Goal: Task Accomplishment & Management: Complete application form

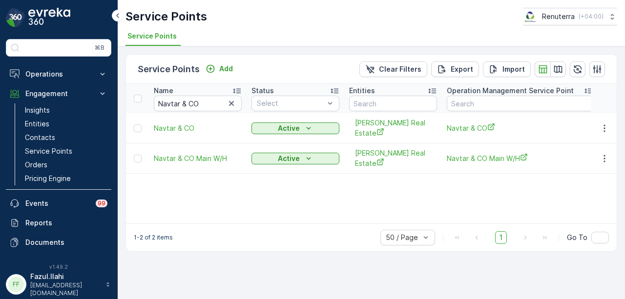
click at [229, 105] on icon "button" at bounding box center [232, 104] width 10 height 10
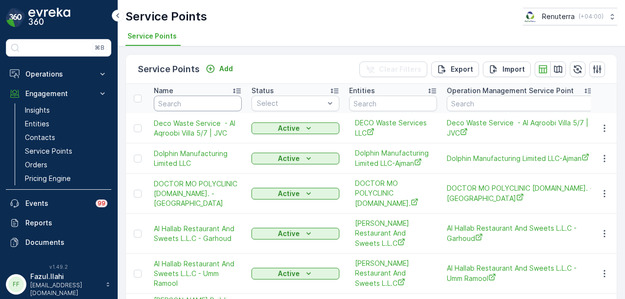
click at [193, 107] on input "text" at bounding box center [198, 104] width 88 height 16
type input "vaa"
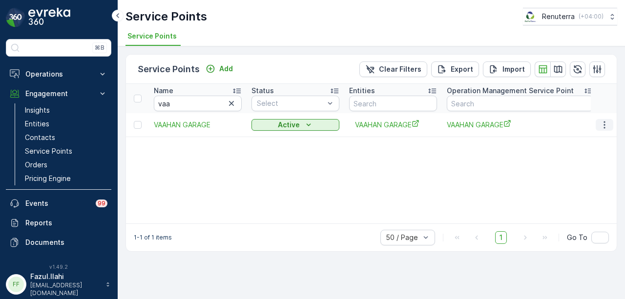
click at [603, 125] on icon "button" at bounding box center [605, 125] width 10 height 10
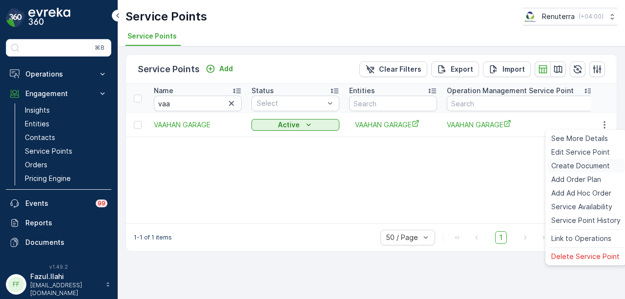
click at [589, 164] on span "Create Document" at bounding box center [580, 166] width 59 height 10
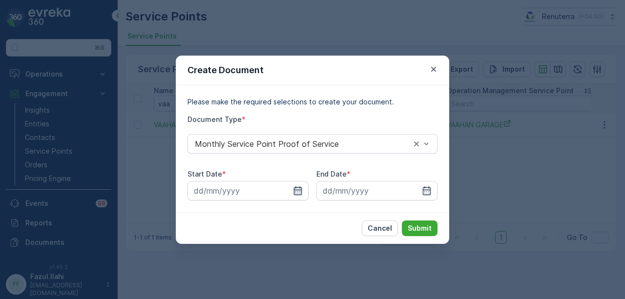
click at [295, 192] on icon "button" at bounding box center [298, 191] width 10 height 10
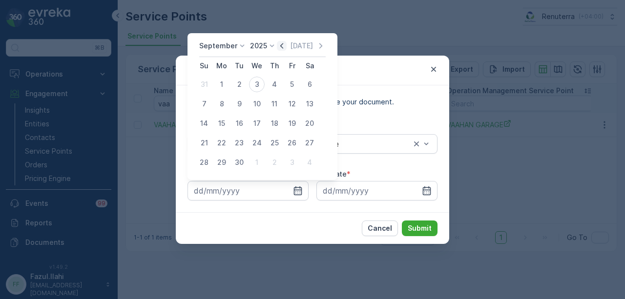
click at [280, 46] on icon "button" at bounding box center [281, 45] width 3 height 5
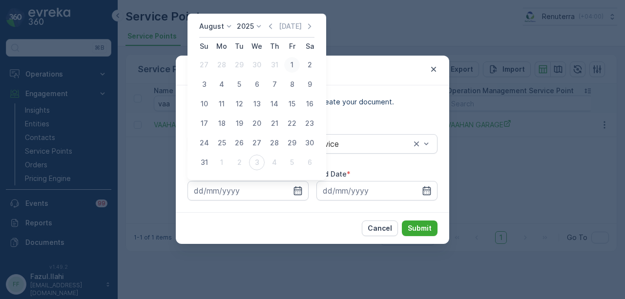
click at [296, 66] on div "1" at bounding box center [292, 65] width 16 height 16
type input "01.08.2025"
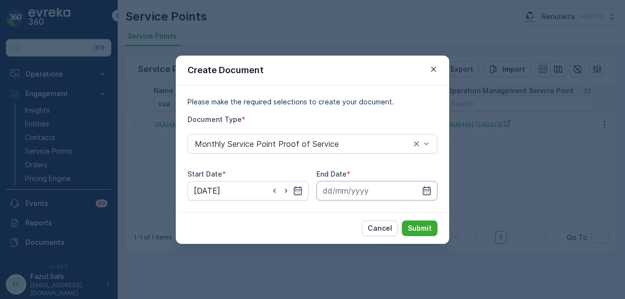
click at [427, 185] on input at bounding box center [376, 191] width 121 height 20
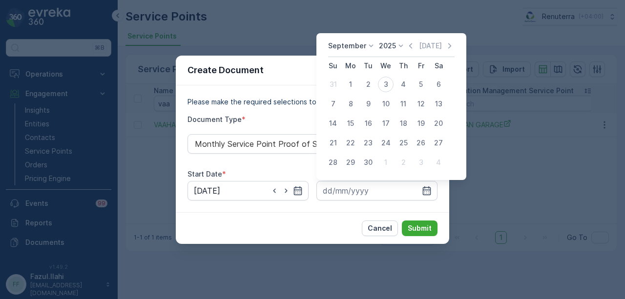
click at [402, 38] on div "September 2025 Today Su Mo Tu We Th Fr Sa 31 1 2 3 4 5 6 7 8 9 10 11 12 13 14 1…" at bounding box center [391, 106] width 150 height 147
click at [411, 46] on icon "button" at bounding box center [411, 46] width 10 height 10
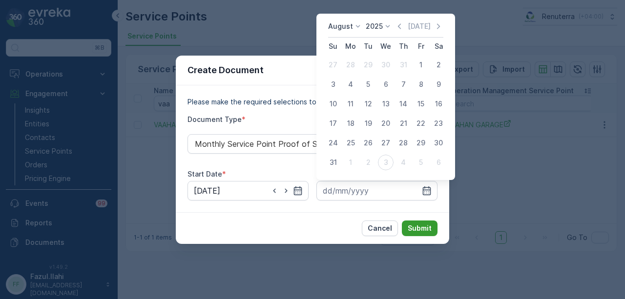
drag, startPoint x: 335, startPoint y: 164, endPoint x: 407, endPoint y: 222, distance: 92.6
click at [339, 166] on div "31" at bounding box center [333, 163] width 16 height 16
type input "31.08.2025"
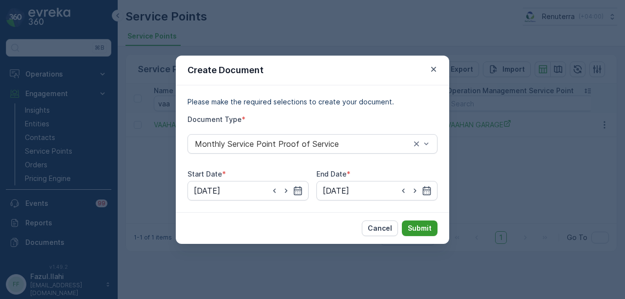
click at [415, 226] on p "Submit" at bounding box center [420, 229] width 24 height 10
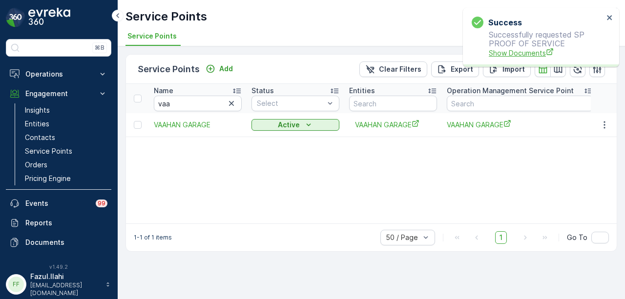
click at [519, 50] on span "Show Documents" at bounding box center [546, 53] width 115 height 10
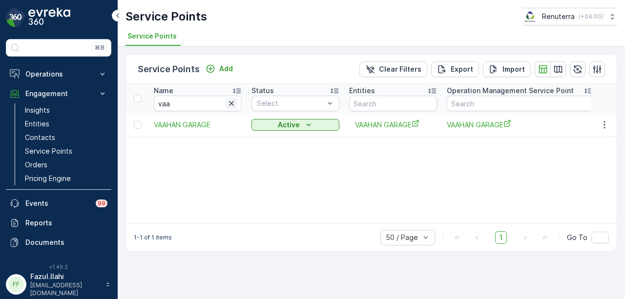
click at [232, 107] on icon "button" at bounding box center [232, 104] width 10 height 10
click at [184, 104] on input "text" at bounding box center [198, 104] width 88 height 16
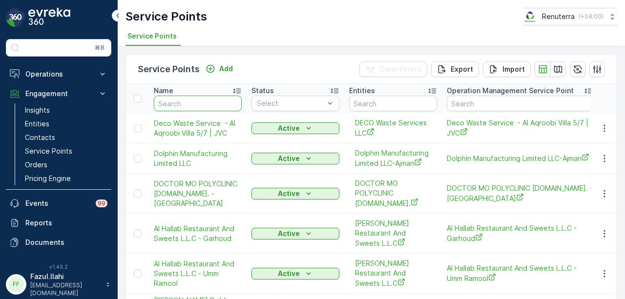
click at [184, 104] on input "text" at bounding box center [198, 104] width 88 height 16
type input "omni"
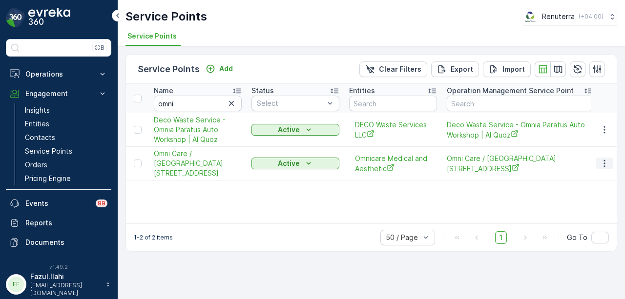
click at [604, 164] on icon "button" at bounding box center [603, 163] width 1 height 7
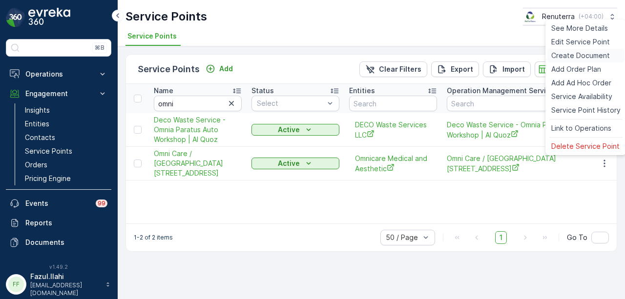
click at [580, 59] on span "Create Document" at bounding box center [580, 56] width 59 height 10
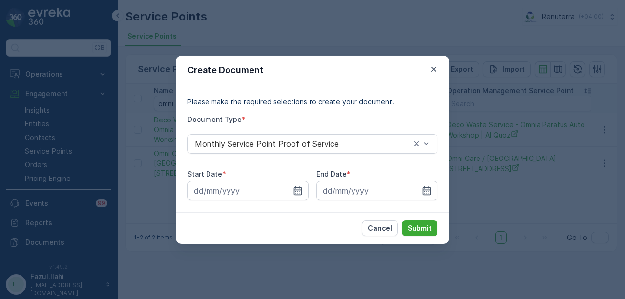
drag, startPoint x: 298, startPoint y: 189, endPoint x: 293, endPoint y: 165, distance: 25.0
click at [299, 184] on div at bounding box center [247, 191] width 121 height 20
click at [296, 193] on icon "button" at bounding box center [298, 191] width 10 height 10
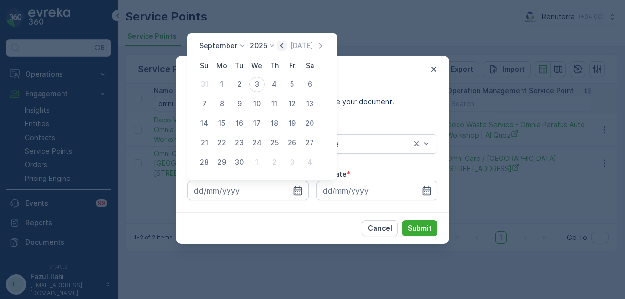
click at [282, 46] on icon "button" at bounding box center [282, 46] width 10 height 10
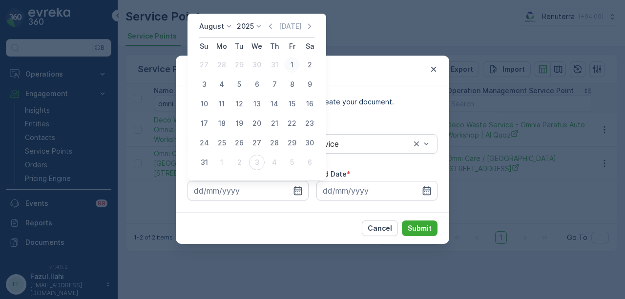
click at [295, 72] on div "1" at bounding box center [292, 65] width 16 height 16
type input "01.08.2025"
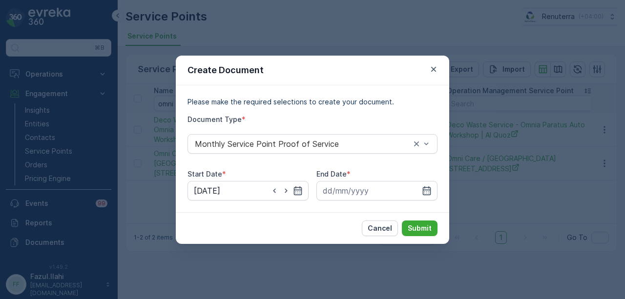
click at [438, 191] on div "Please make the required selections to create your document. Document Type * Mo…" at bounding box center [312, 148] width 273 height 127
click at [429, 186] on icon "button" at bounding box center [427, 191] width 10 height 10
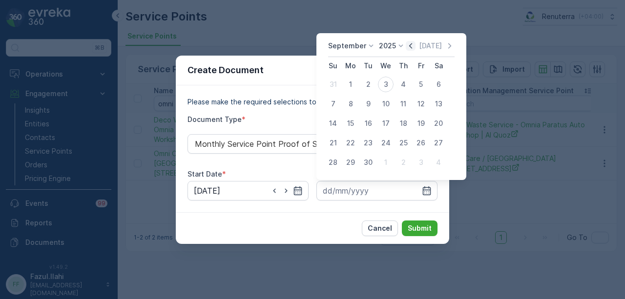
click at [411, 50] on icon "button" at bounding box center [411, 46] width 10 height 10
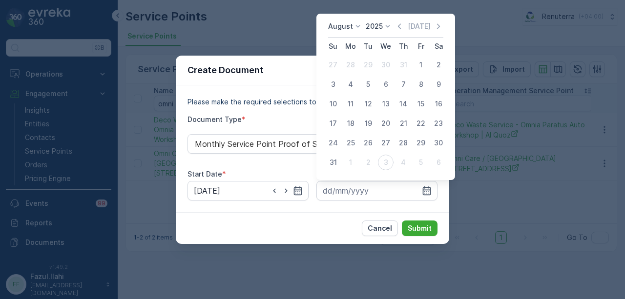
drag, startPoint x: 338, startPoint y: 164, endPoint x: 370, endPoint y: 207, distance: 53.7
click at [338, 166] on div "31" at bounding box center [333, 163] width 16 height 16
type input "31.08.2025"
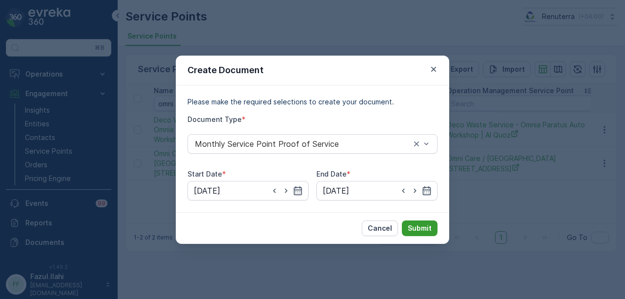
click at [422, 235] on button "Submit" at bounding box center [420, 229] width 36 height 16
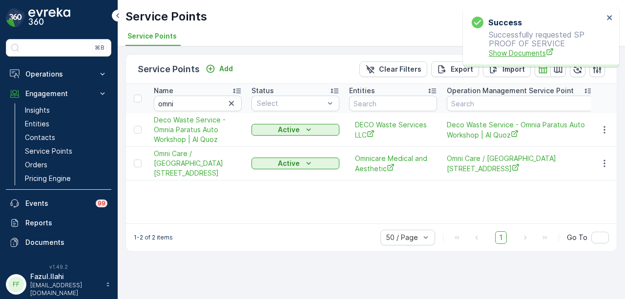
click at [502, 50] on span "Show Documents" at bounding box center [546, 53] width 115 height 10
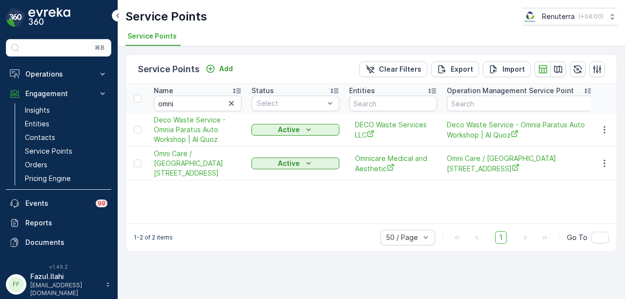
click at [229, 105] on icon "button" at bounding box center [232, 104] width 10 height 10
click at [184, 106] on input "text" at bounding box center [198, 104] width 88 height 16
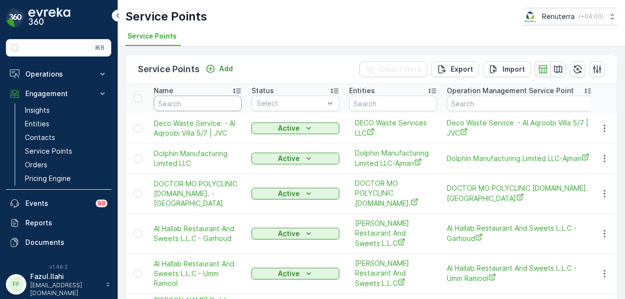
click at [198, 103] on input "text" at bounding box center [198, 104] width 88 height 16
type input "bombay"
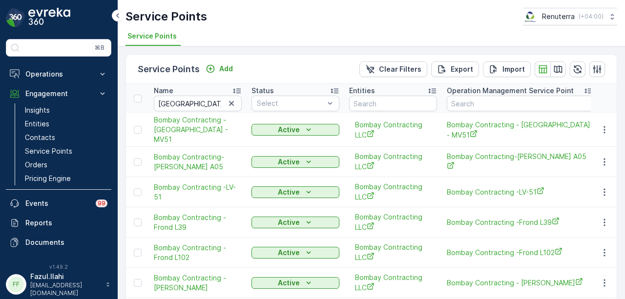
click at [603, 121] on td at bounding box center [604, 130] width 26 height 34
click at [603, 130] on icon "button" at bounding box center [603, 129] width 1 height 7
click at [604, 126] on icon "button" at bounding box center [605, 130] width 10 height 10
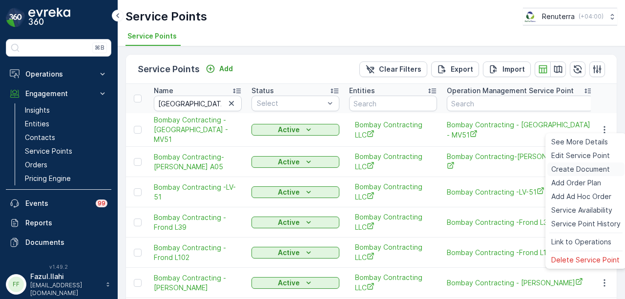
click at [598, 166] on span "Create Document" at bounding box center [580, 170] width 59 height 10
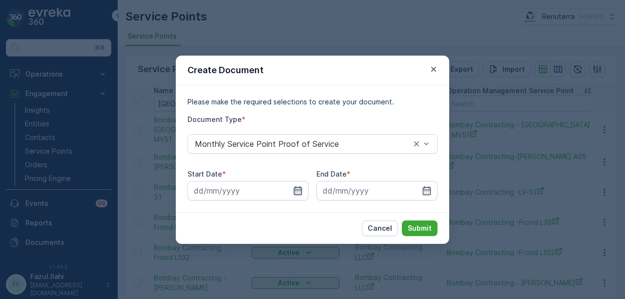
click at [301, 192] on icon "button" at bounding box center [298, 190] width 8 height 9
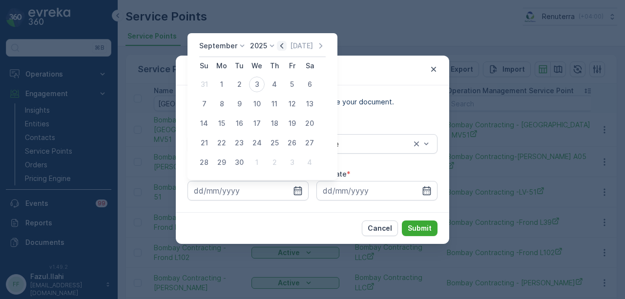
click at [281, 44] on icon "button" at bounding box center [281, 45] width 3 height 5
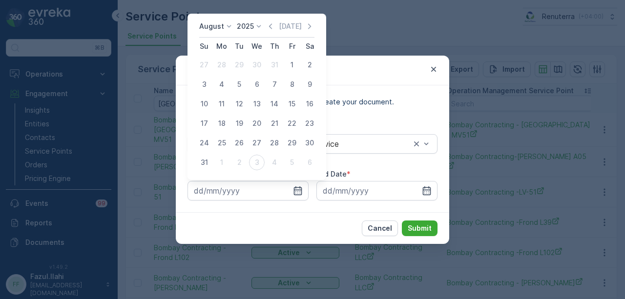
click at [291, 68] on div "1" at bounding box center [292, 65] width 16 height 16
type input "01.08.2025"
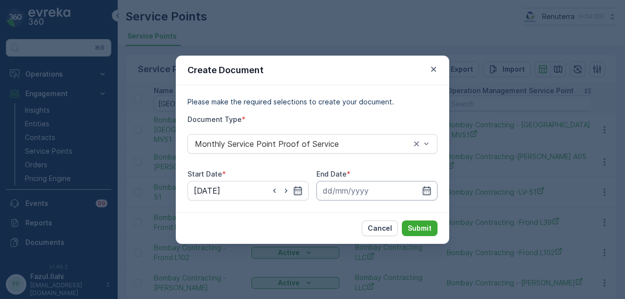
click at [428, 185] on div at bounding box center [376, 191] width 121 height 20
drag, startPoint x: 424, startPoint y: 187, endPoint x: 419, endPoint y: 115, distance: 72.0
click at [425, 183] on div at bounding box center [376, 191] width 121 height 20
click at [427, 190] on icon "button" at bounding box center [427, 191] width 10 height 10
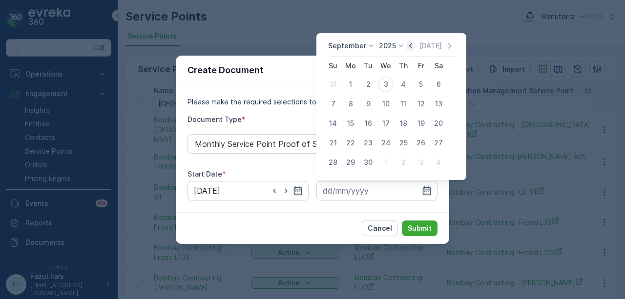
click at [407, 46] on icon "button" at bounding box center [411, 46] width 10 height 10
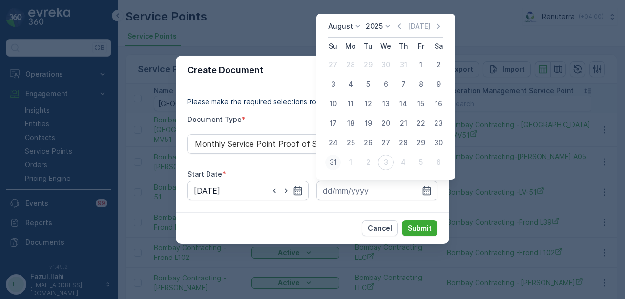
click at [336, 163] on div "31" at bounding box center [333, 163] width 16 height 16
type input "31.08.2025"
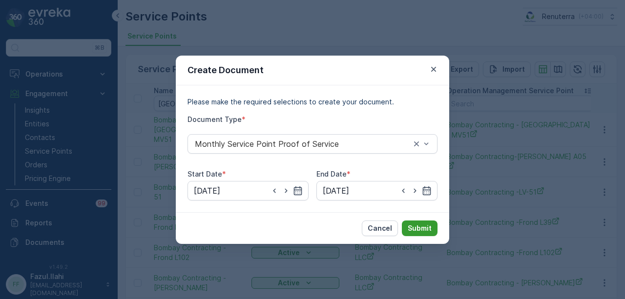
click at [423, 229] on p "Submit" at bounding box center [420, 229] width 24 height 10
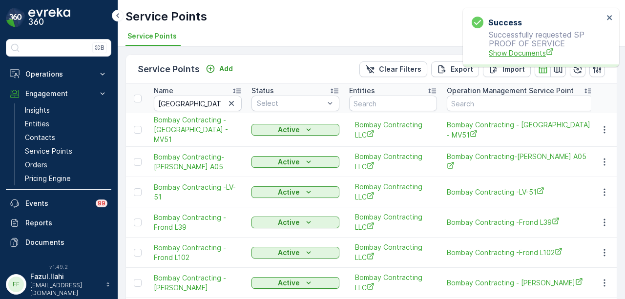
click at [523, 49] on span "Show Documents" at bounding box center [546, 53] width 115 height 10
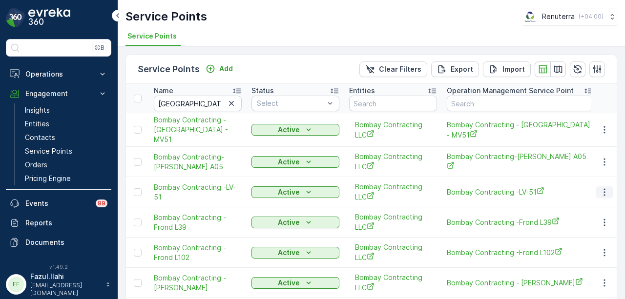
click at [602, 192] on icon "button" at bounding box center [605, 192] width 10 height 10
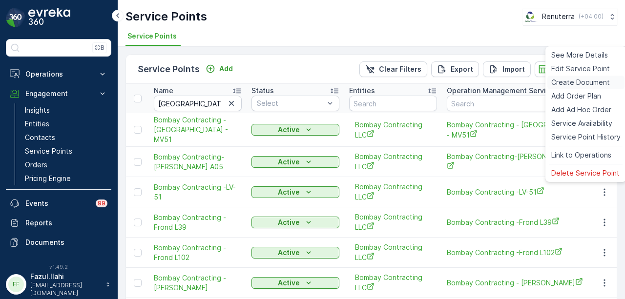
click at [586, 80] on span "Create Document" at bounding box center [580, 83] width 59 height 10
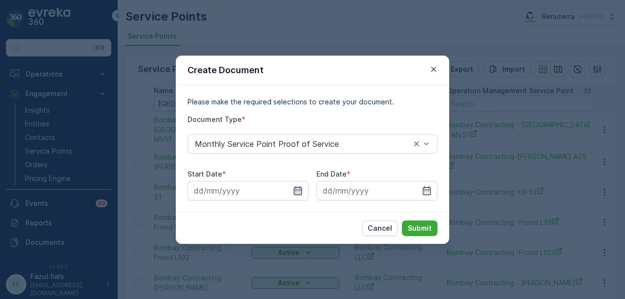
click at [299, 189] on icon "button" at bounding box center [298, 191] width 10 height 10
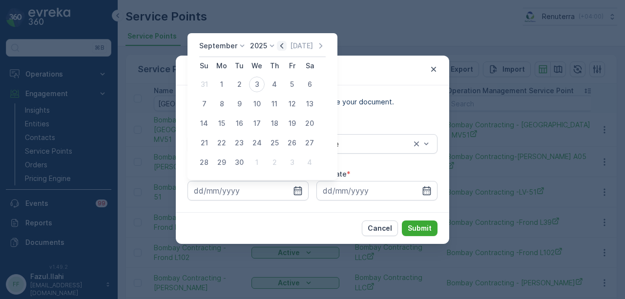
click at [280, 46] on icon "button" at bounding box center [281, 45] width 3 height 5
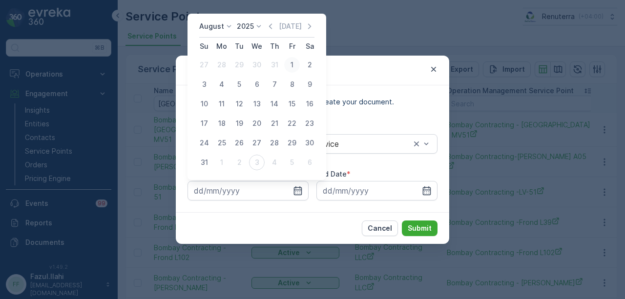
click at [293, 63] on div "1" at bounding box center [292, 65] width 16 height 16
type input "01.08.2025"
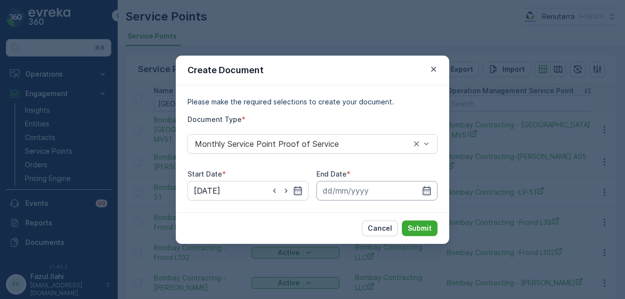
drag, startPoint x: 425, startPoint y: 192, endPoint x: 416, endPoint y: 183, distance: 12.8
click at [423, 192] on icon "button" at bounding box center [427, 191] width 10 height 10
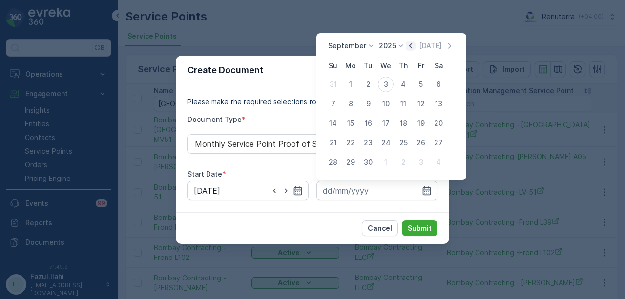
click at [412, 42] on icon "button" at bounding box center [411, 46] width 10 height 10
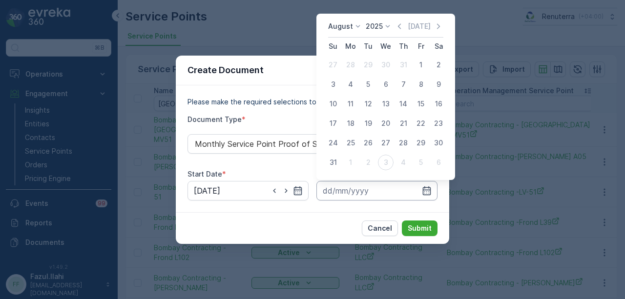
drag, startPoint x: 334, startPoint y: 161, endPoint x: 358, endPoint y: 189, distance: 37.8
click at [335, 164] on div "31" at bounding box center [333, 163] width 16 height 16
type input "31.08.2025"
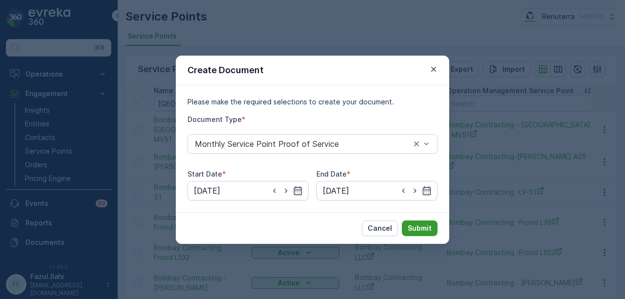
click at [411, 227] on p "Submit" at bounding box center [420, 229] width 24 height 10
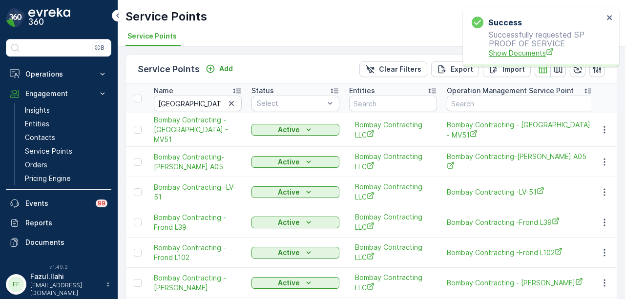
click at [508, 57] on span "Show Documents" at bounding box center [546, 53] width 115 height 10
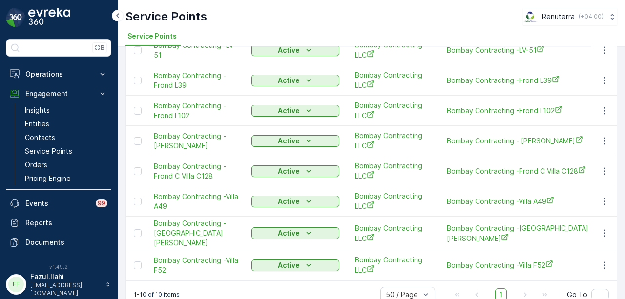
scroll to position [146, 0]
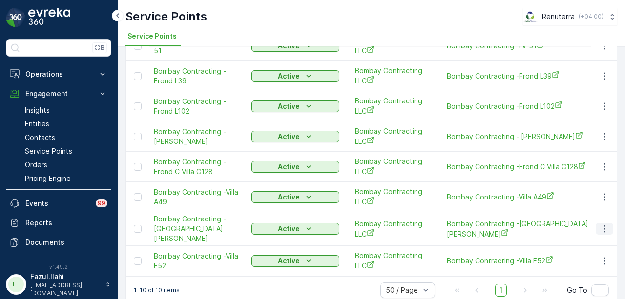
click at [600, 225] on icon "button" at bounding box center [605, 229] width 10 height 10
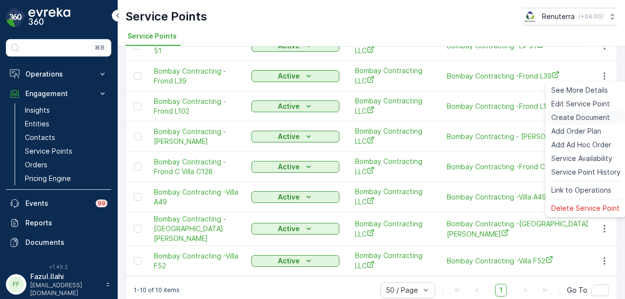
click at [579, 116] on span "Create Document" at bounding box center [580, 118] width 59 height 10
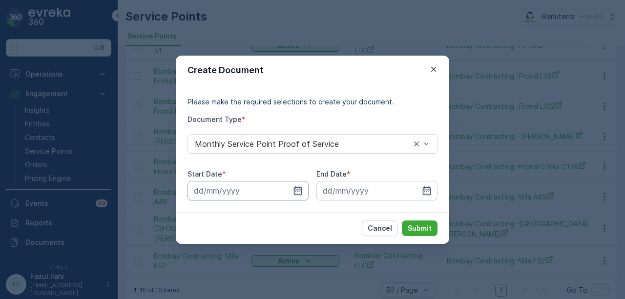
click at [296, 198] on input at bounding box center [247, 191] width 121 height 20
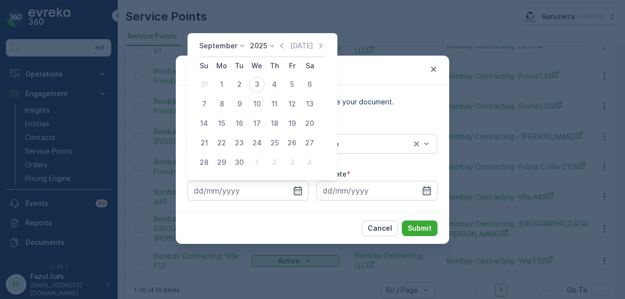
click at [285, 46] on div "Today" at bounding box center [301, 46] width 49 height 10
click at [282, 45] on icon "button" at bounding box center [282, 46] width 10 height 10
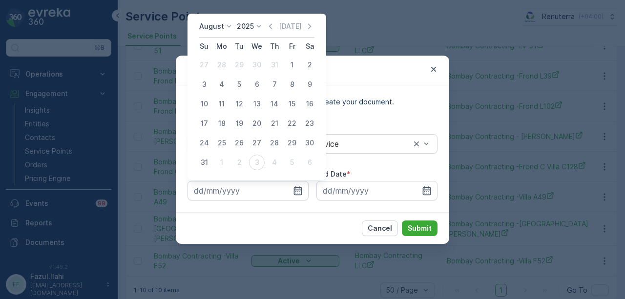
drag, startPoint x: 293, startPoint y: 64, endPoint x: 329, endPoint y: 130, distance: 75.2
click at [293, 66] on div "1" at bounding box center [292, 65] width 16 height 16
type input "01.08.2025"
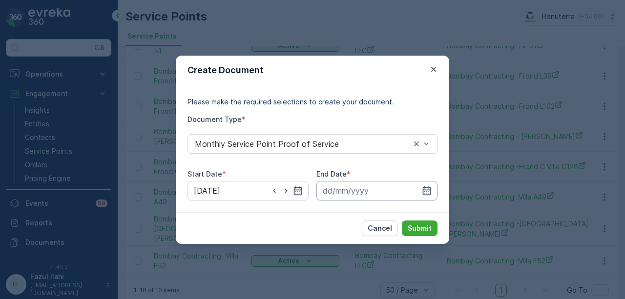
click at [436, 195] on input at bounding box center [376, 191] width 121 height 20
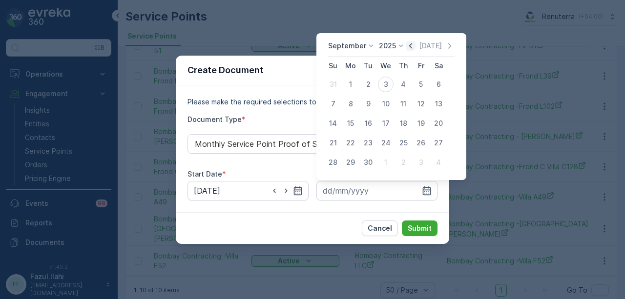
drag, startPoint x: 408, startPoint y: 48, endPoint x: 404, endPoint y: 54, distance: 6.8
click at [407, 49] on icon "button" at bounding box center [411, 46] width 10 height 10
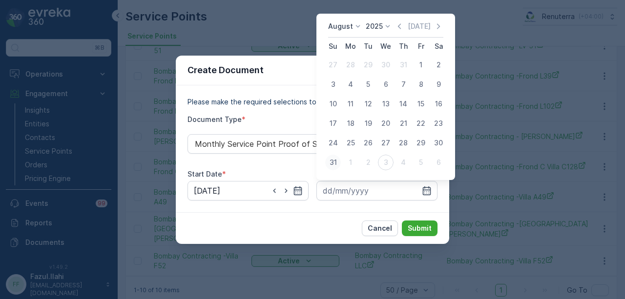
click at [341, 162] on button "31" at bounding box center [333, 163] width 18 height 18
type input "31.08.2025"
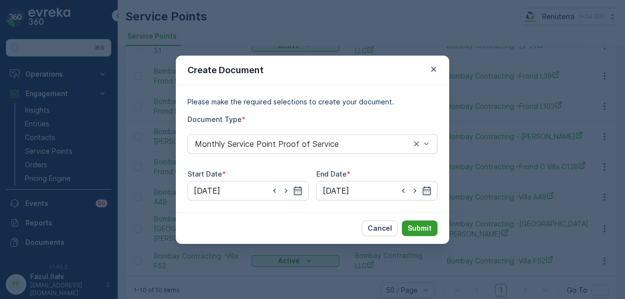
click at [420, 225] on p "Submit" at bounding box center [420, 229] width 24 height 10
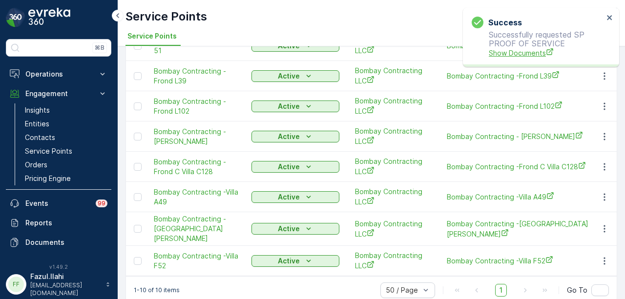
click at [517, 49] on span "Show Documents" at bounding box center [546, 53] width 115 height 10
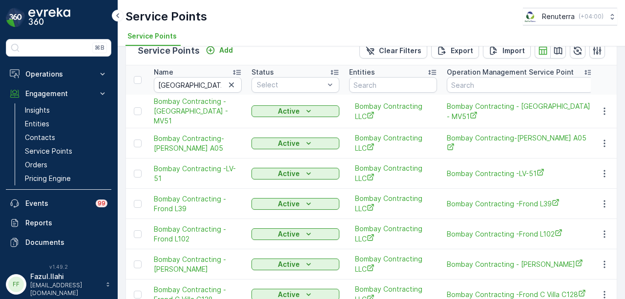
scroll to position [10, 0]
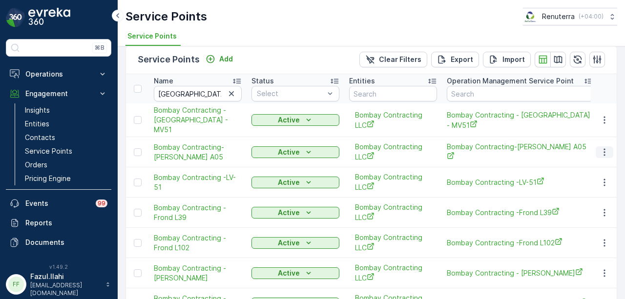
click at [600, 147] on icon "button" at bounding box center [605, 152] width 10 height 10
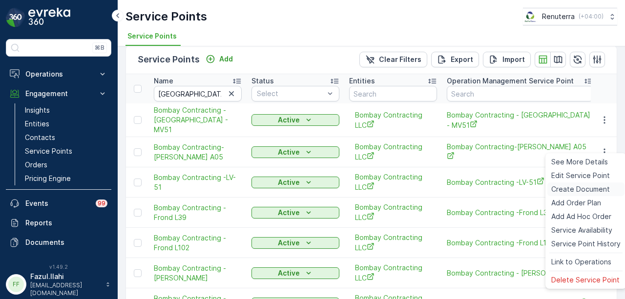
click at [581, 187] on span "Create Document" at bounding box center [580, 190] width 59 height 10
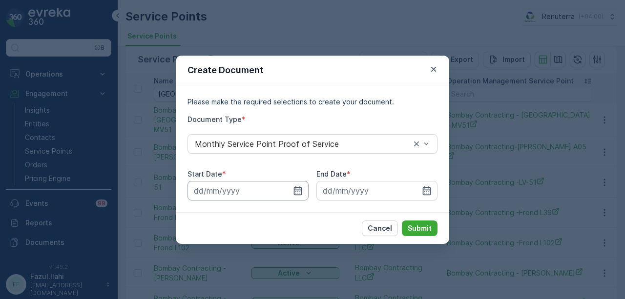
click at [303, 191] on input at bounding box center [247, 191] width 121 height 20
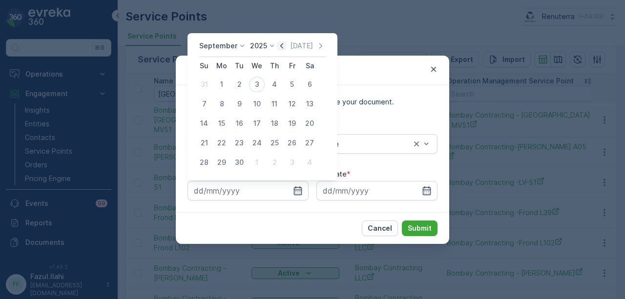
drag, startPoint x: 282, startPoint y: 46, endPoint x: 282, endPoint y: 54, distance: 7.3
click at [282, 46] on icon "button" at bounding box center [282, 46] width 10 height 10
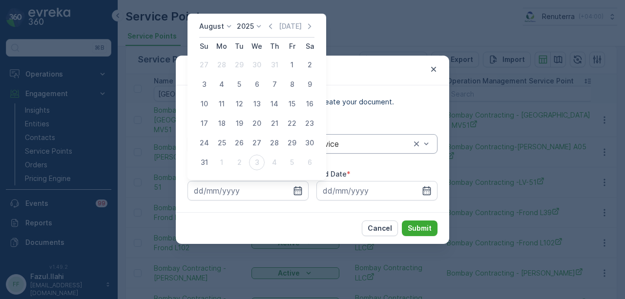
drag, startPoint x: 288, startPoint y: 70, endPoint x: 383, endPoint y: 151, distance: 125.0
click at [289, 70] on div "1" at bounding box center [292, 65] width 16 height 16
type input "01.08.2025"
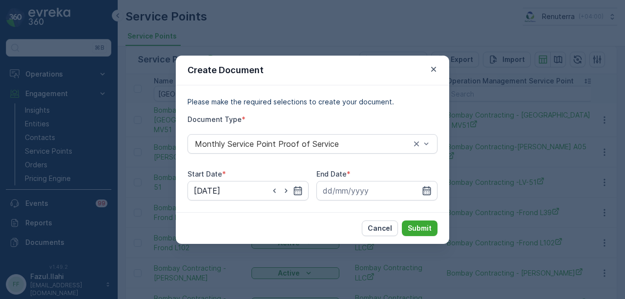
click at [427, 189] on icon "button" at bounding box center [427, 191] width 10 height 10
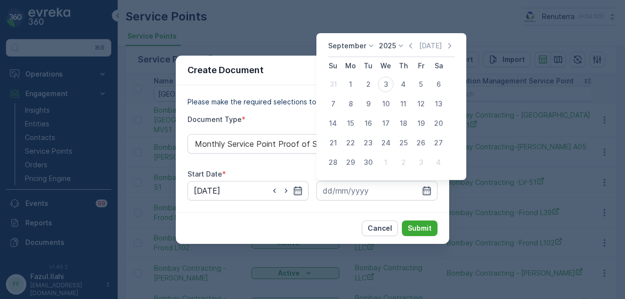
click at [407, 51] on div "September 2025 Today" at bounding box center [391, 49] width 126 height 16
click at [408, 52] on div "September 2025 Today" at bounding box center [391, 49] width 126 height 16
click at [408, 51] on div "September 2025 Today" at bounding box center [391, 49] width 126 height 16
click at [410, 47] on icon "button" at bounding box center [411, 46] width 10 height 10
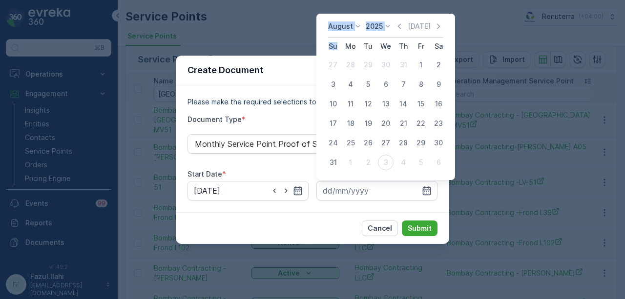
drag, startPoint x: 337, startPoint y: 159, endPoint x: 354, endPoint y: 170, distance: 20.0
click at [341, 160] on button "31" at bounding box center [333, 163] width 18 height 18
type input "31.08.2025"
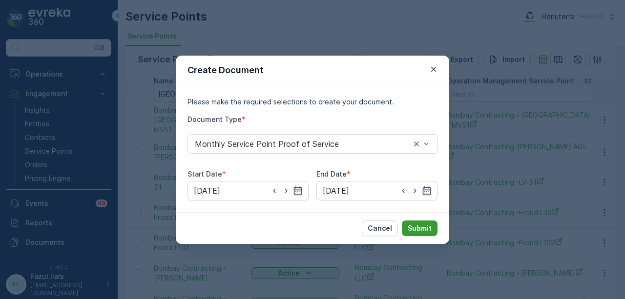
click at [430, 232] on p "Submit" at bounding box center [420, 229] width 24 height 10
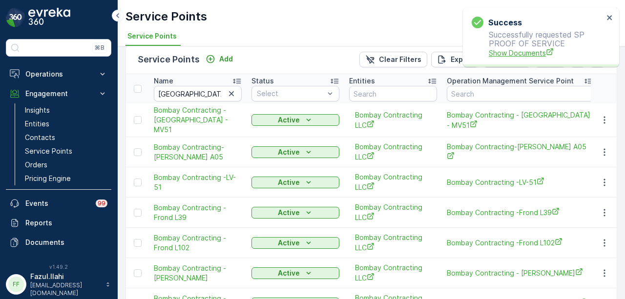
click at [509, 52] on span "Show Documents" at bounding box center [546, 53] width 115 height 10
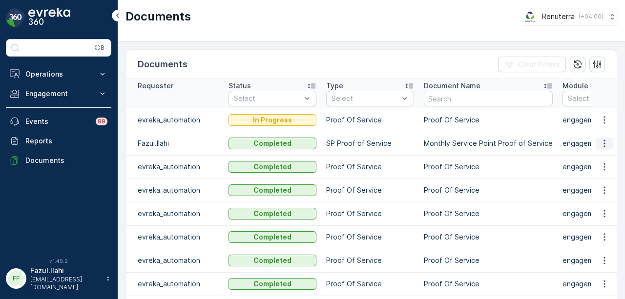
click at [603, 145] on icon "button" at bounding box center [605, 144] width 10 height 10
click at [598, 154] on span "See Details" at bounding box center [602, 157] width 38 height 10
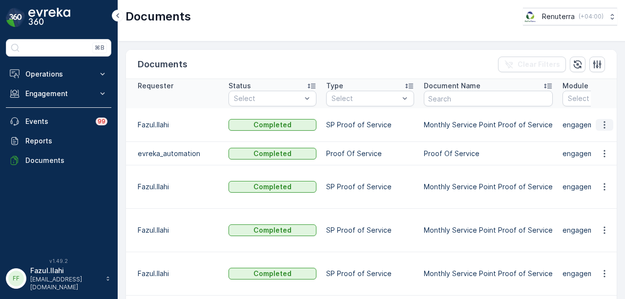
click at [607, 119] on button "button" at bounding box center [605, 125] width 18 height 12
click at [604, 129] on span "See Details" at bounding box center [602, 134] width 38 height 10
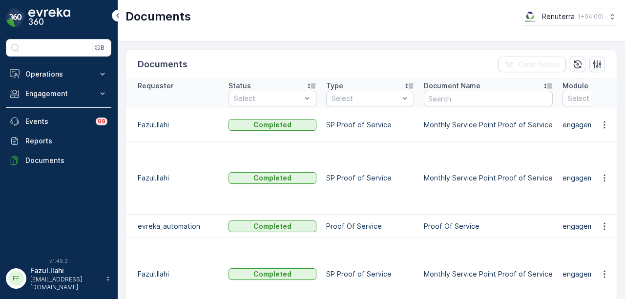
click at [611, 118] on td at bounding box center [604, 125] width 26 height 34
click at [596, 121] on button "button" at bounding box center [605, 125] width 18 height 12
click at [595, 139] on div "See Details" at bounding box center [601, 134] width 45 height 14
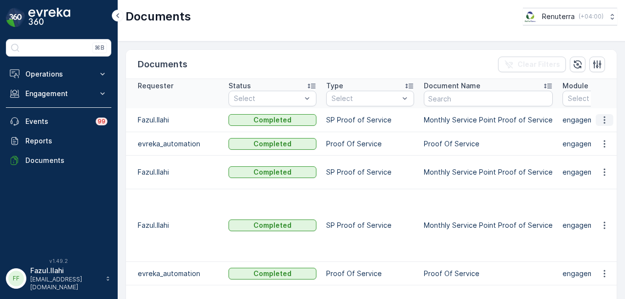
click at [607, 122] on icon "button" at bounding box center [605, 120] width 10 height 10
click at [604, 136] on span "See Details" at bounding box center [602, 134] width 38 height 10
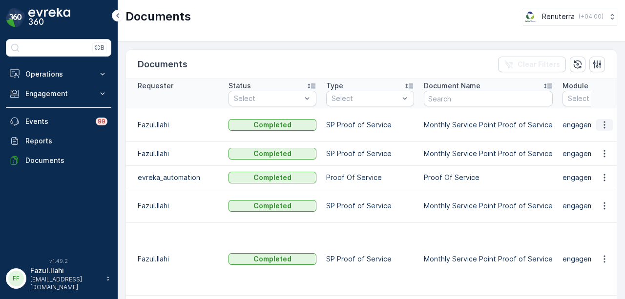
click at [602, 120] on icon "button" at bounding box center [605, 125] width 10 height 10
click at [602, 132] on span "See Details" at bounding box center [602, 134] width 38 height 10
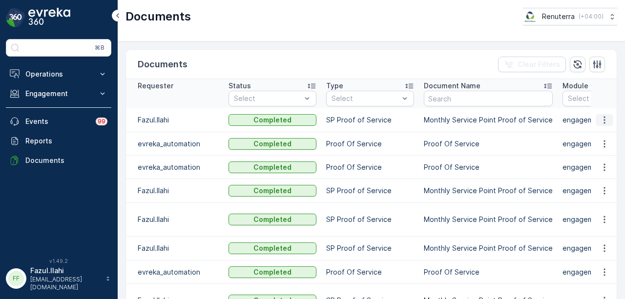
click at [601, 121] on icon "button" at bounding box center [605, 120] width 10 height 10
click at [600, 132] on span "See Details" at bounding box center [602, 134] width 38 height 10
